Goal: Information Seeking & Learning: Learn about a topic

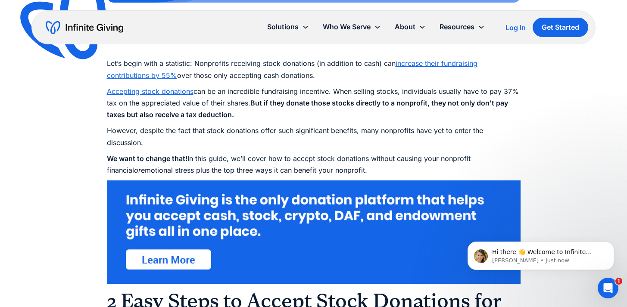
click at [189, 131] on p "However, despite the fact that stock donations offer such significant benefits,…" at bounding box center [313, 136] width 413 height 23
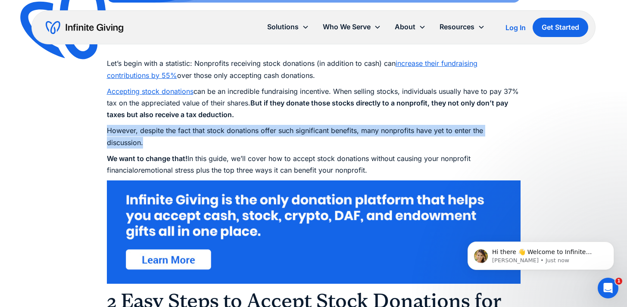
click at [189, 131] on p "However, despite the fact that stock donations offer such significant benefits,…" at bounding box center [313, 136] width 413 height 23
click at [182, 144] on p "However, despite the fact that stock donations offer such significant benefits,…" at bounding box center [313, 136] width 413 height 23
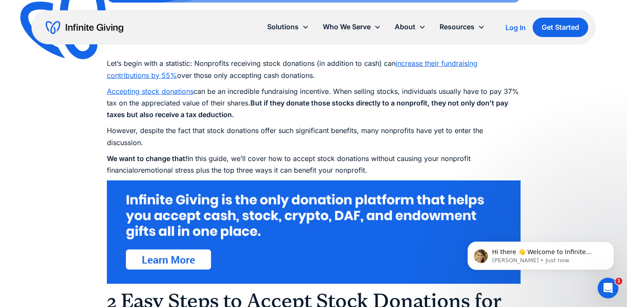
click at [180, 156] on strong "We want to change that!" at bounding box center [147, 158] width 81 height 9
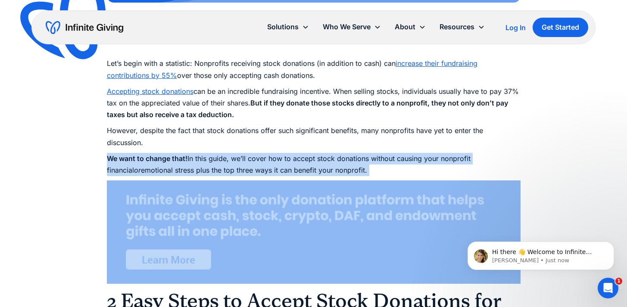
click at [180, 156] on strong "We want to change that!" at bounding box center [147, 158] width 81 height 9
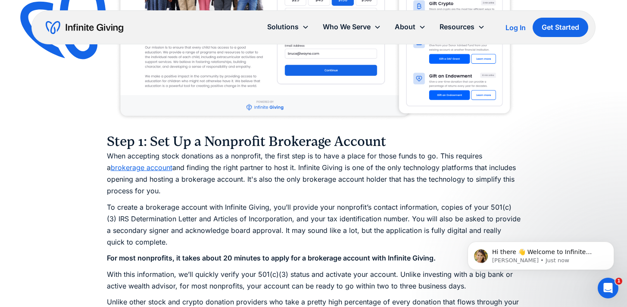
scroll to position [1074, 0]
click at [261, 160] on p "When accepting stock donations as a nonprofit, the first step is to have a plac…" at bounding box center [313, 173] width 413 height 47
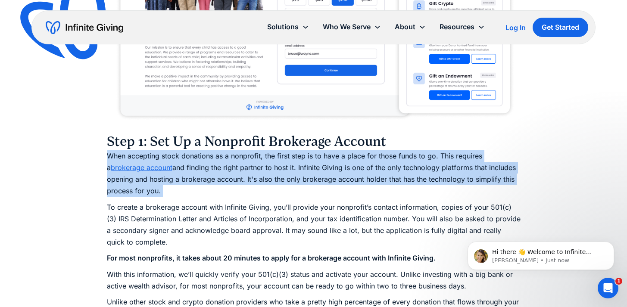
click at [261, 160] on p "When accepting stock donations as a nonprofit, the first step is to have a plac…" at bounding box center [313, 173] width 413 height 47
click at [248, 180] on p "When accepting stock donations as a nonprofit, the first step is to have a plac…" at bounding box center [313, 173] width 413 height 47
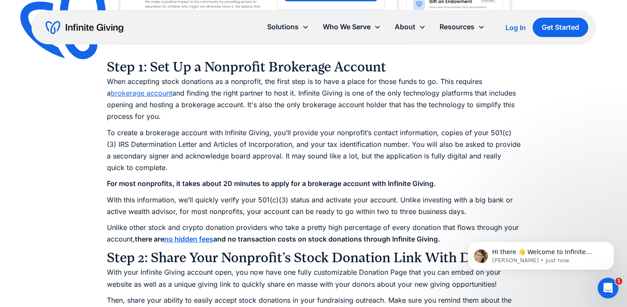
scroll to position [1183, 0]
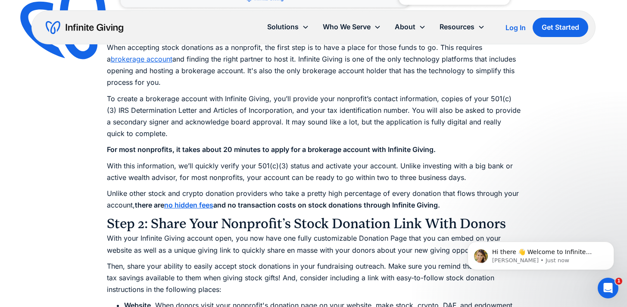
click at [252, 204] on strong "and no transaction costs on stock donations through Infinite Giving." at bounding box center [326, 205] width 227 height 9
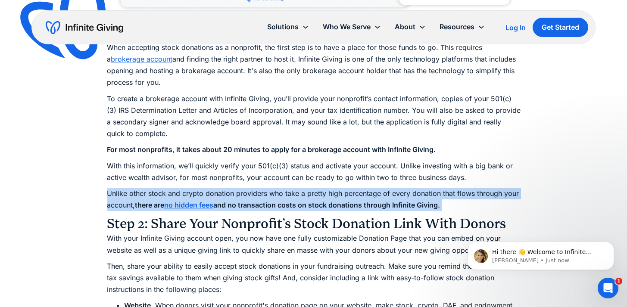
click at [252, 204] on strong "and no transaction costs on stock donations through Infinite Giving." at bounding box center [326, 205] width 227 height 9
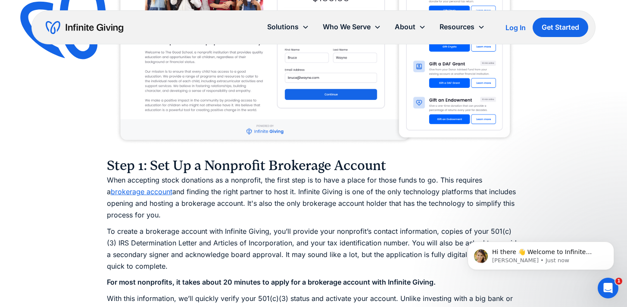
scroll to position [1092, 0]
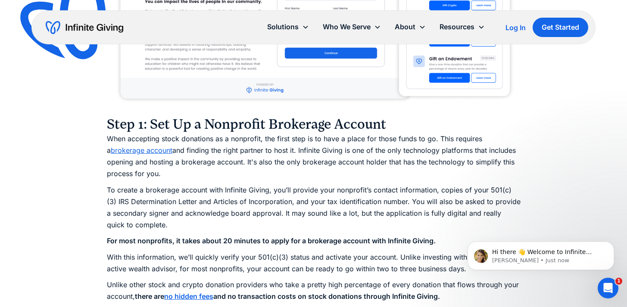
click at [152, 149] on link "brokerage account" at bounding box center [142, 150] width 62 height 9
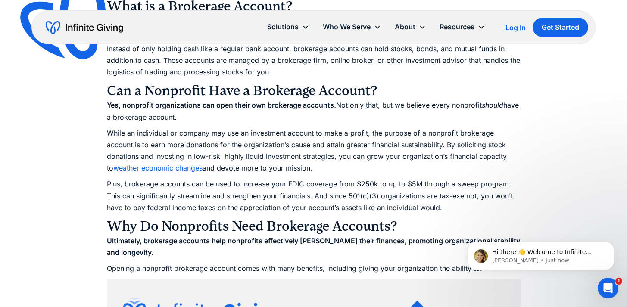
scroll to position [841, 0]
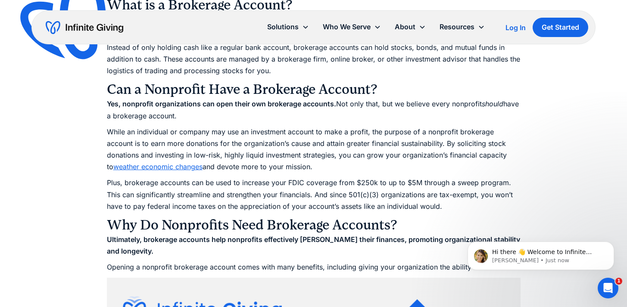
click at [144, 104] on strong "Yes, nonprofit organizations can open their own brokerage accounts." at bounding box center [221, 103] width 229 height 9
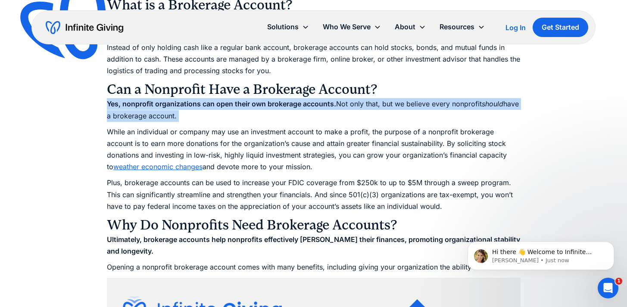
click at [144, 104] on strong "Yes, nonprofit organizations can open their own brokerage accounts." at bounding box center [221, 103] width 229 height 9
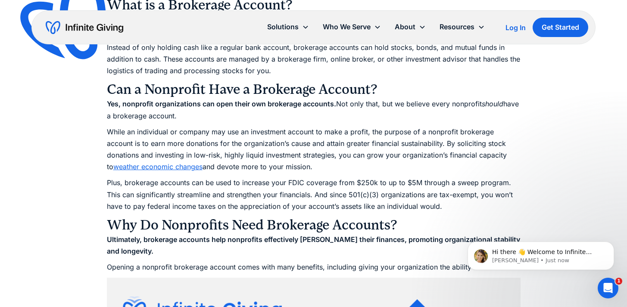
click at [192, 136] on p "While an individual or company may use an investment account to make a profit, …" at bounding box center [313, 149] width 413 height 47
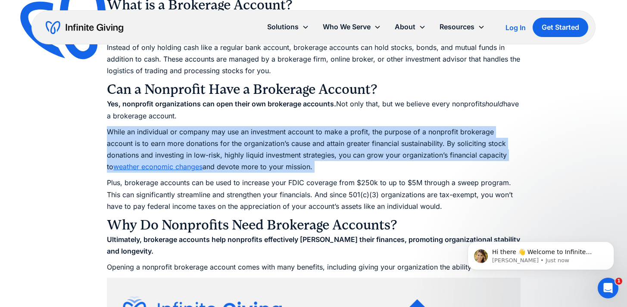
click at [192, 136] on p "While an individual or company may use an investment account to make a profit, …" at bounding box center [313, 149] width 413 height 47
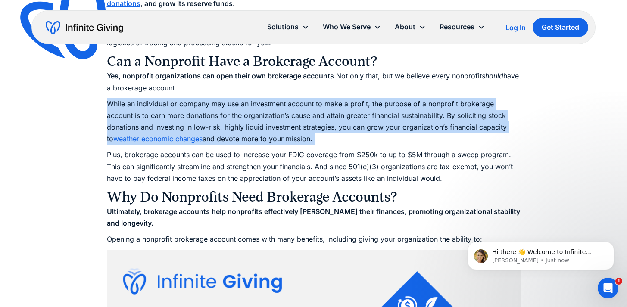
scroll to position [874, 0]
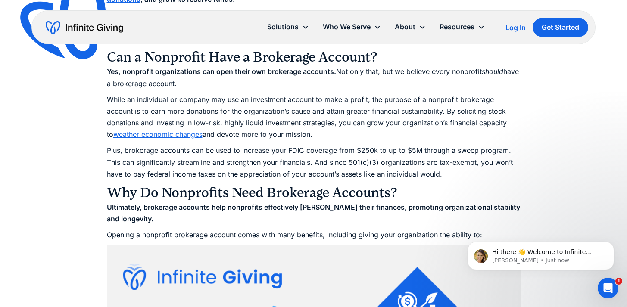
click at [188, 150] on p "Plus, brokerage accounts can be used to increase your FDIC coverage from $250k …" at bounding box center [313, 162] width 413 height 35
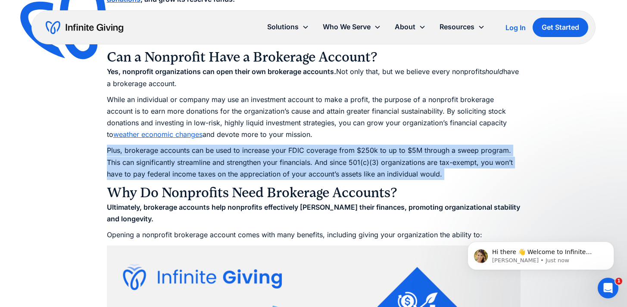
click at [188, 150] on p "Plus, brokerage accounts can be used to increase your FDIC coverage from $250k …" at bounding box center [313, 162] width 413 height 35
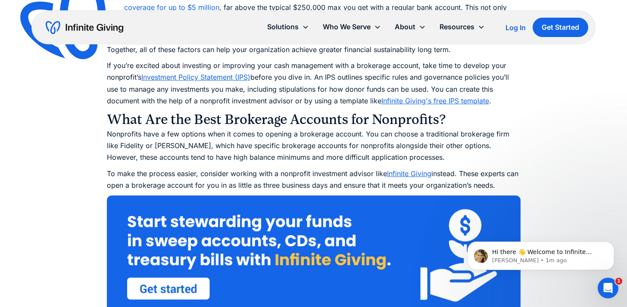
scroll to position [1692, 0]
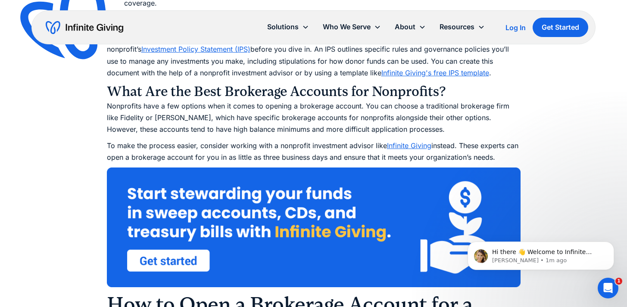
click at [177, 105] on p "Nonprofits have a few options when it comes to opening a brokerage account. You…" at bounding box center [313, 117] width 413 height 35
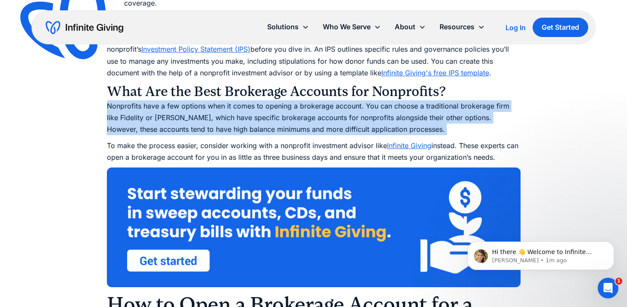
click at [177, 105] on p "Nonprofits have a few options when it comes to opening a brokerage account. You…" at bounding box center [313, 117] width 413 height 35
click at [183, 147] on p "To make the process easier, consider working with a nonprofit investment adviso…" at bounding box center [313, 151] width 413 height 23
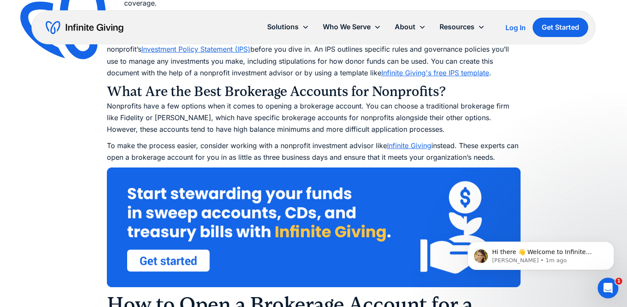
click at [183, 147] on p "To make the process easier, consider working with a nonprofit investment adviso…" at bounding box center [313, 151] width 413 height 23
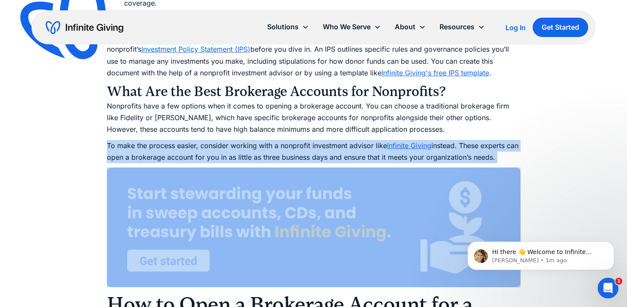
click at [183, 147] on p "To make the process easier, consider working with a nonprofit investment adviso…" at bounding box center [313, 151] width 413 height 23
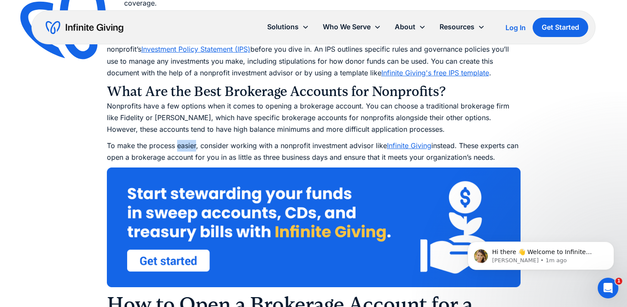
click at [183, 147] on p "To make the process easier, consider working with a nonprofit investment adviso…" at bounding box center [313, 151] width 413 height 23
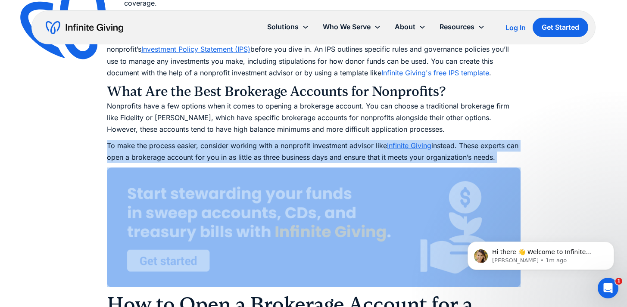
click at [183, 147] on p "To make the process easier, consider working with a nonprofit investment adviso…" at bounding box center [313, 151] width 413 height 23
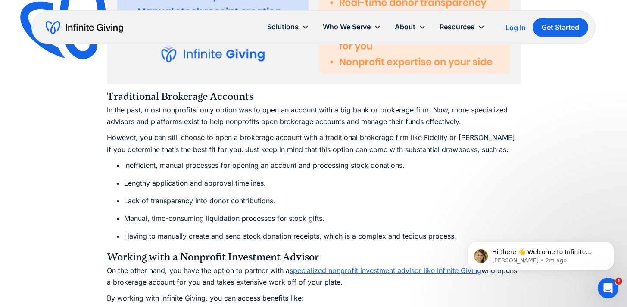
scroll to position [2457, 0]
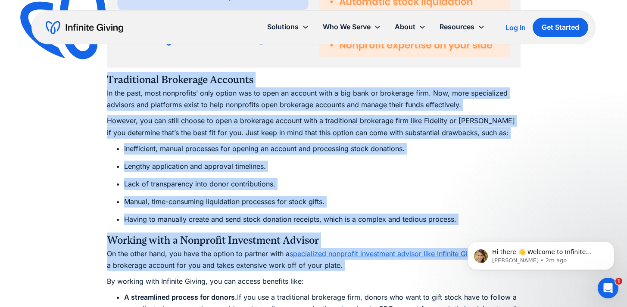
drag, startPoint x: 106, startPoint y: 81, endPoint x: 348, endPoint y: 273, distance: 309.5
click at [348, 273] on div "Ultimate Guides Nonprofit Brokerage Accounts: Guide, FAQ, & How to Open One Wit…" at bounding box center [313, 235] width 627 height 5384
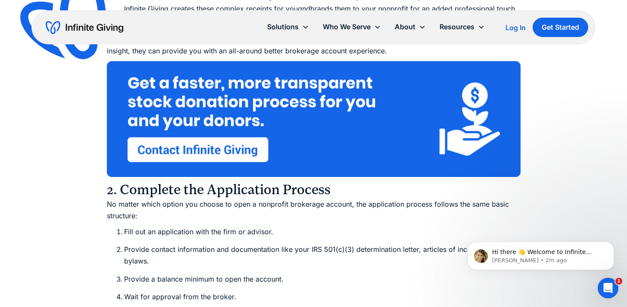
scroll to position [2951, 0]
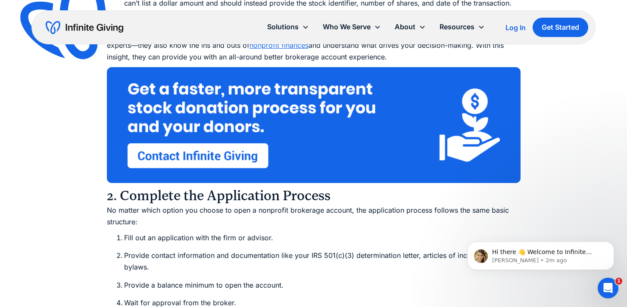
click at [87, 27] on img "home" at bounding box center [85, 28] width 78 height 14
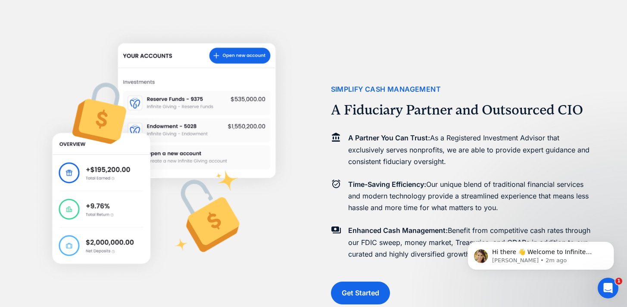
scroll to position [870, 0]
